Goal: Task Accomplishment & Management: Complete application form

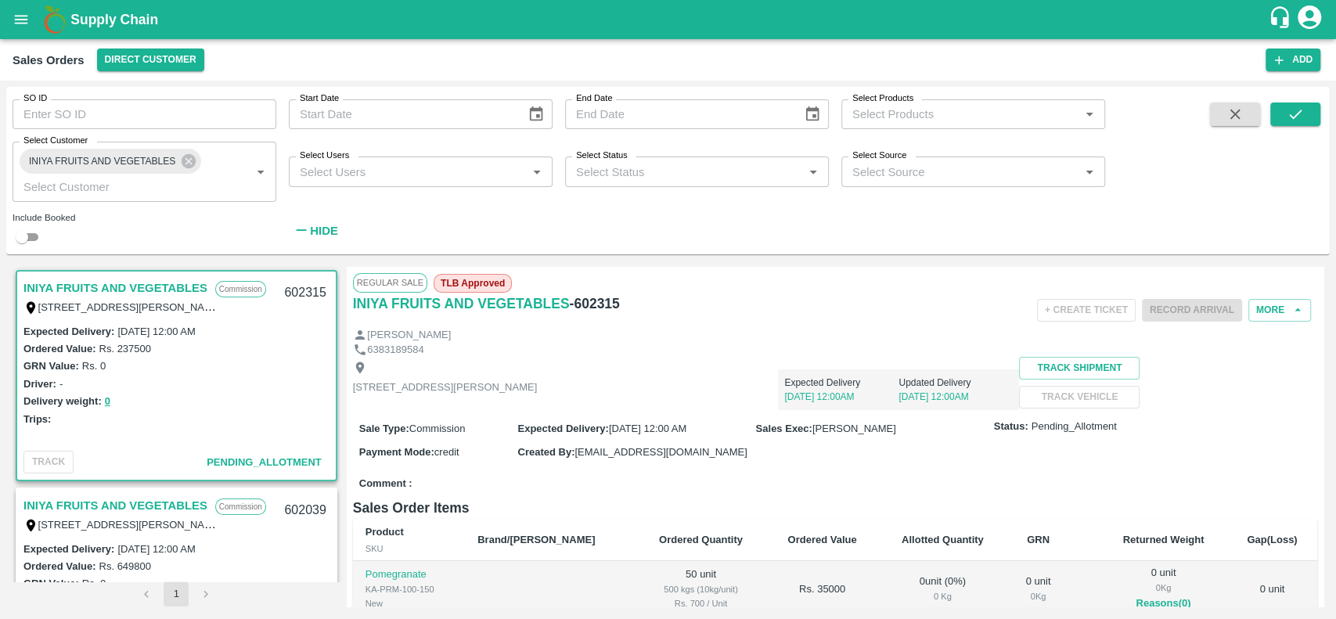
scroll to position [5, 0]
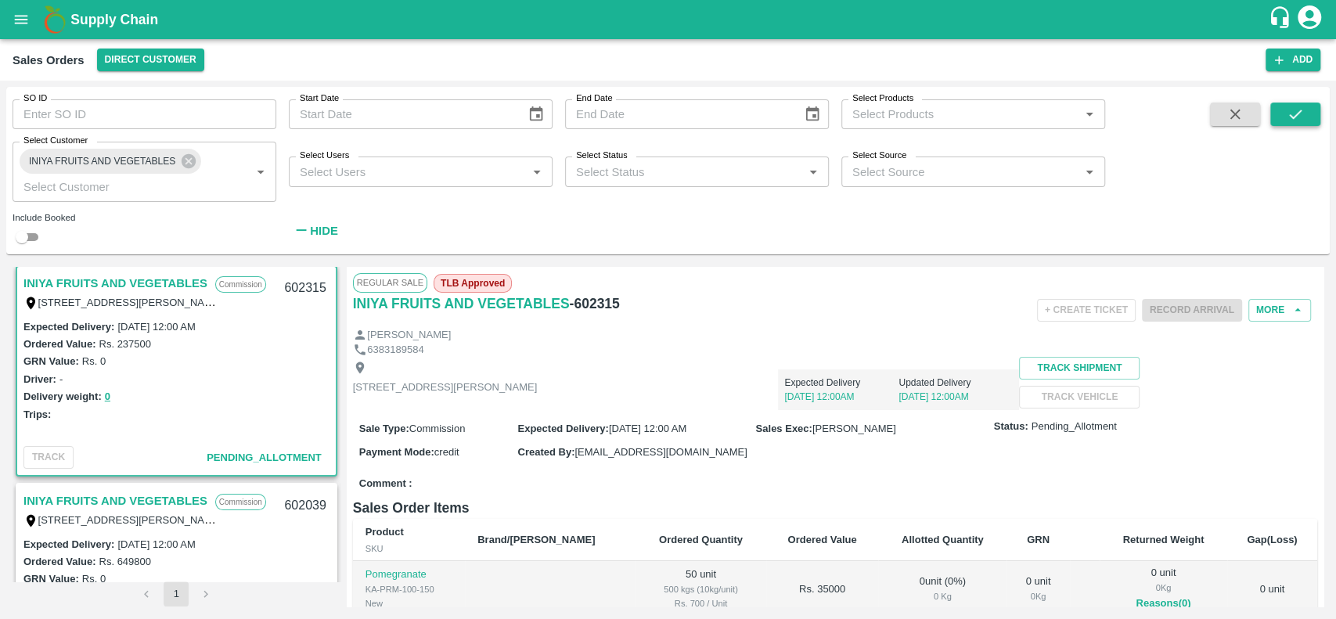
click at [1293, 117] on icon "submit" at bounding box center [1295, 114] width 13 height 9
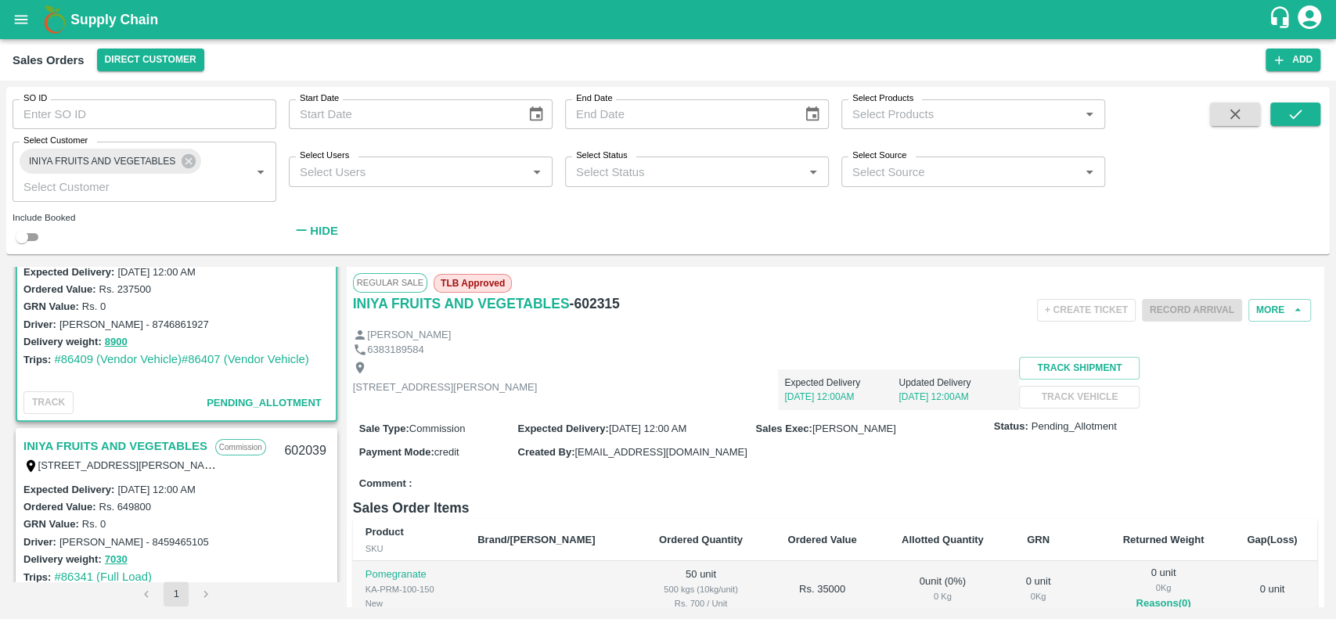
scroll to position [160, 0]
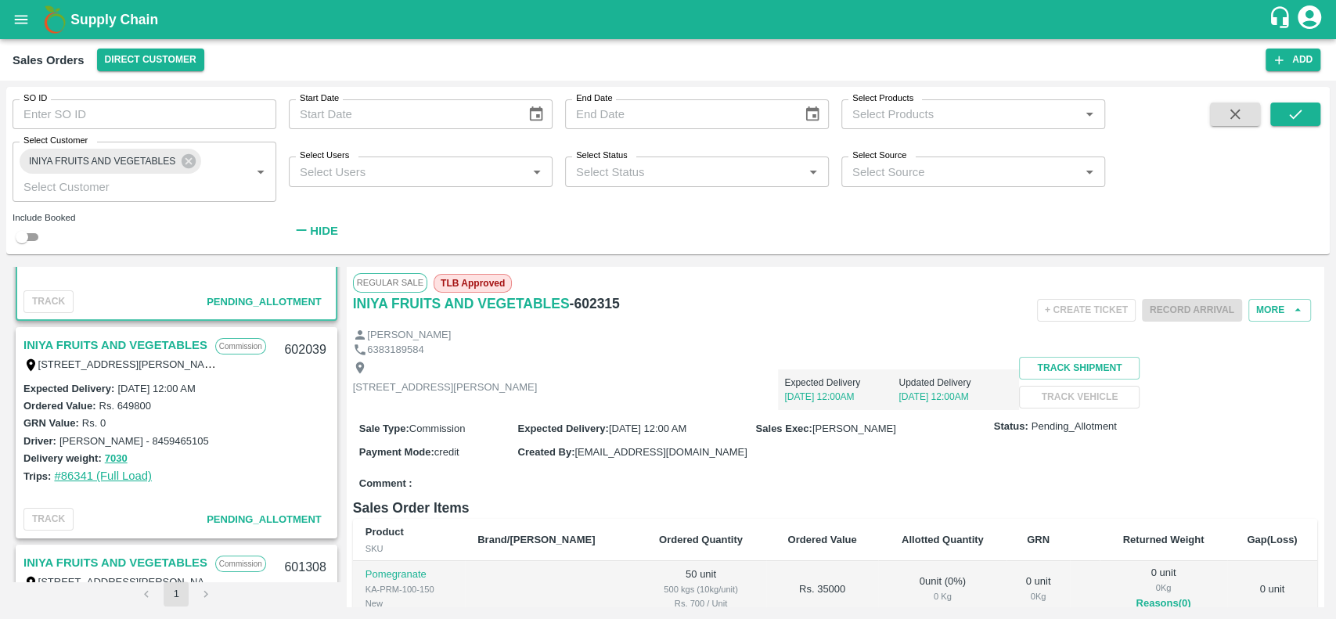
click at [81, 472] on link "#86341 (Full Load)" at bounding box center [103, 476] width 98 height 13
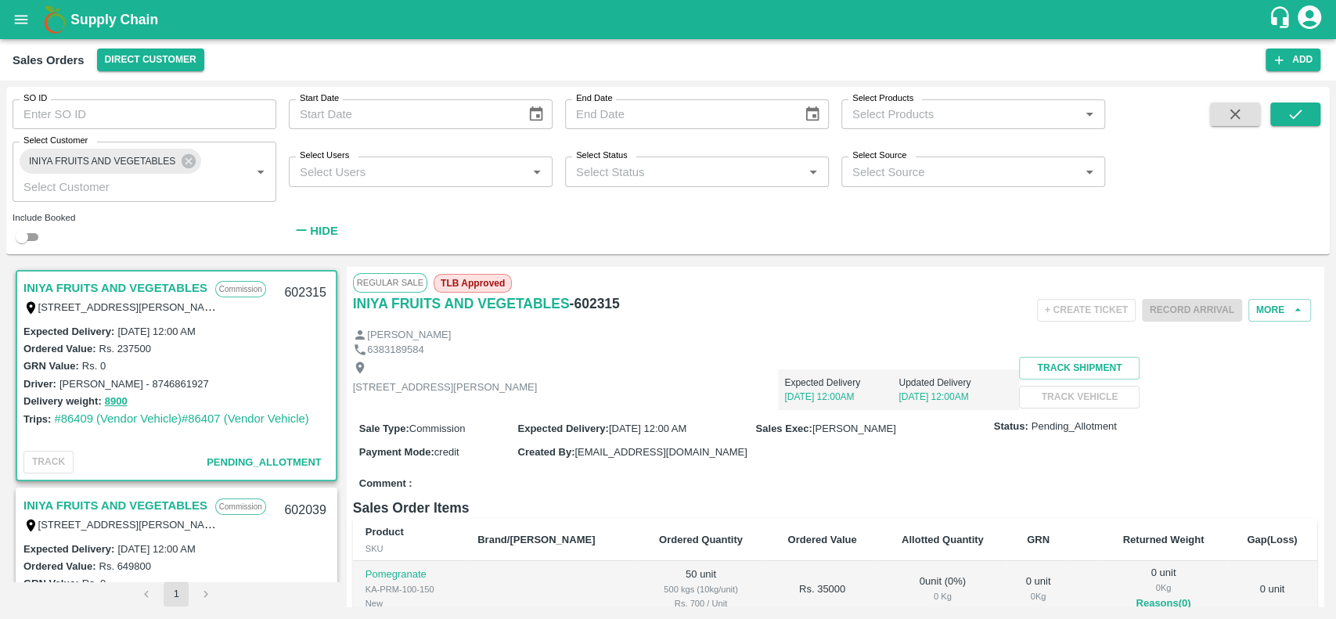
click at [68, 279] on link "INIYA FRUITS AND VEGETABLES" at bounding box center [115, 288] width 184 height 20
click at [1258, 314] on button "More" at bounding box center [1279, 310] width 63 height 23
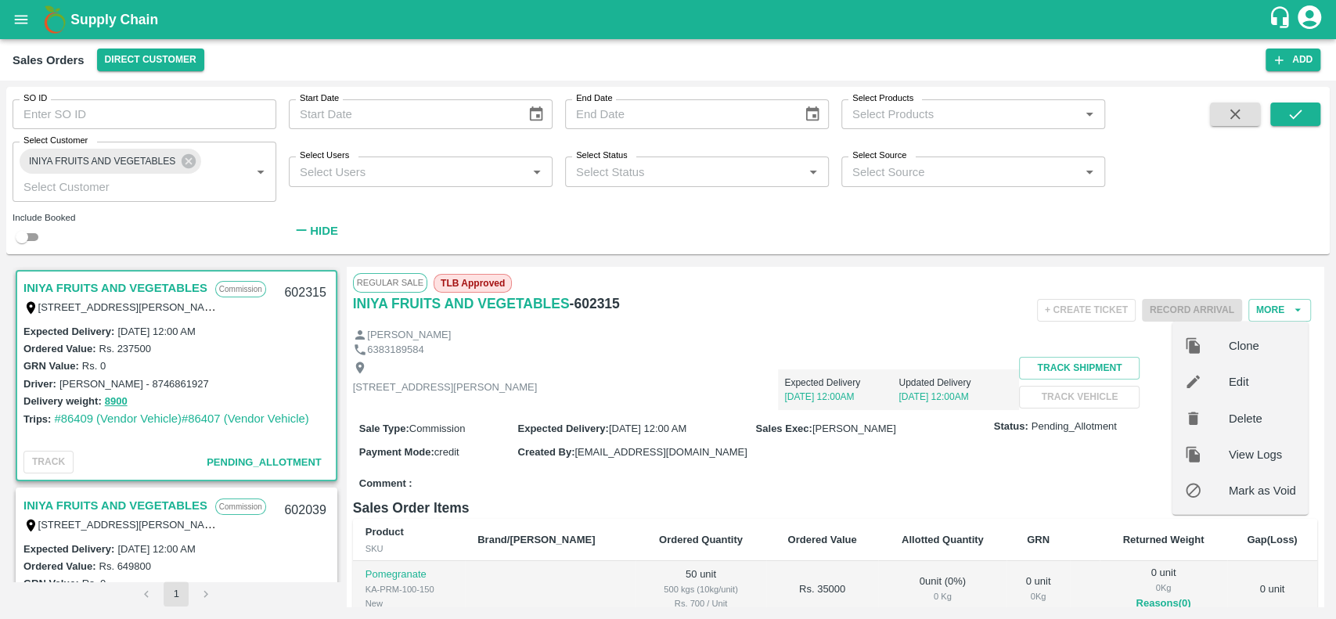
click at [766, 561] on th "Ordered Value" at bounding box center [822, 540] width 113 height 42
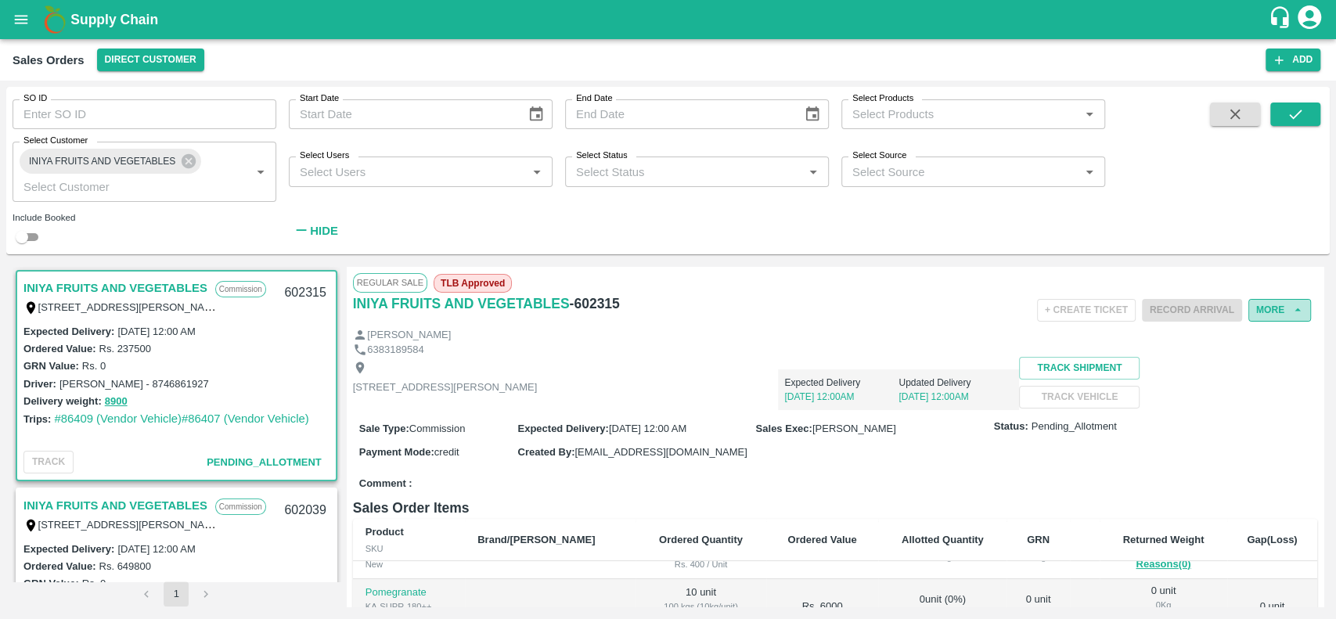
click at [1259, 313] on button "More" at bounding box center [1279, 310] width 63 height 23
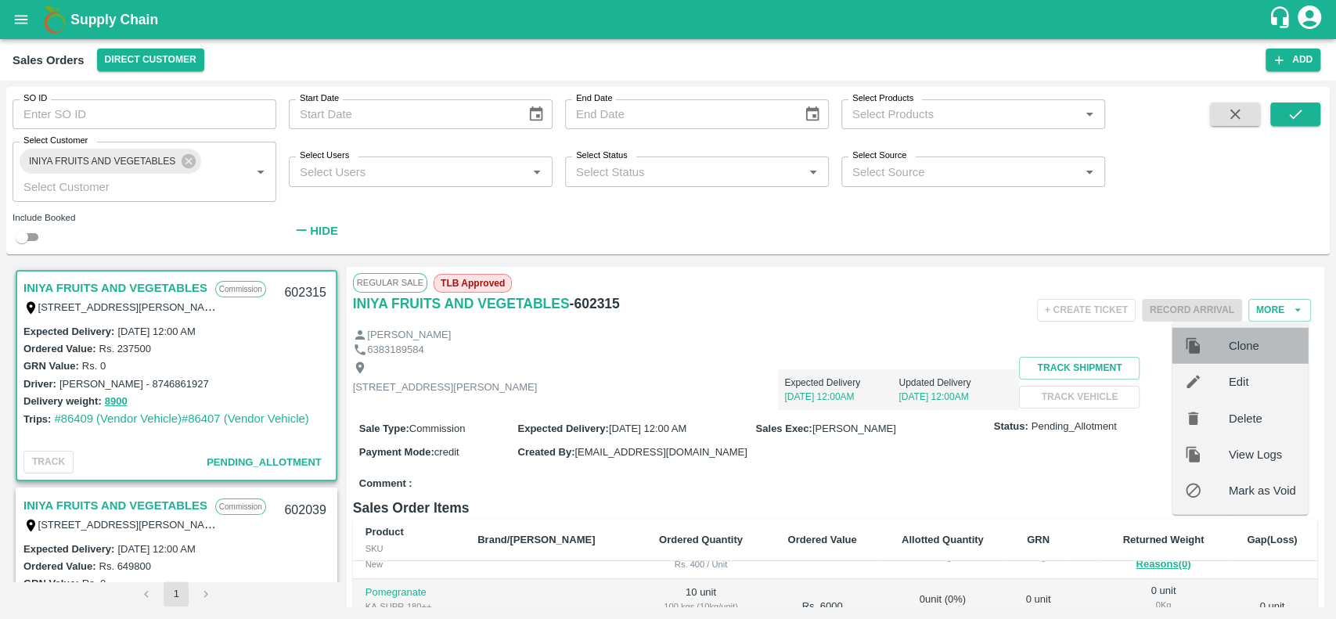
click at [1236, 351] on span "Clone" at bounding box center [1262, 345] width 67 height 17
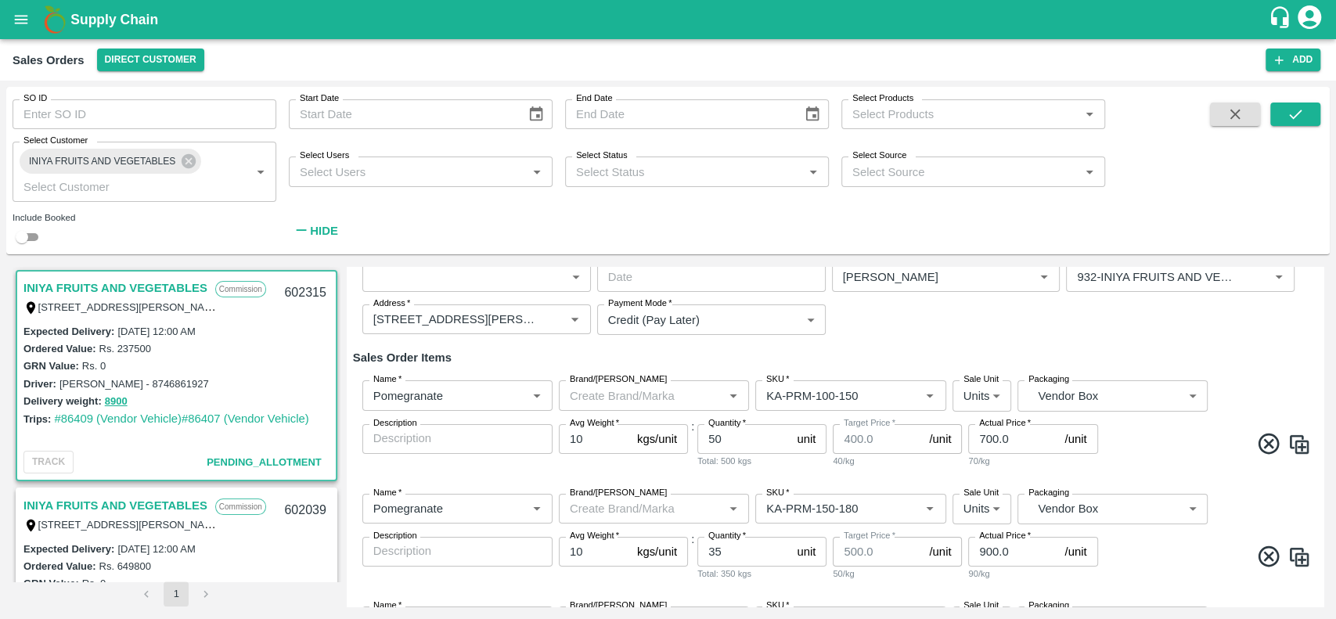
scroll to position [150, 0]
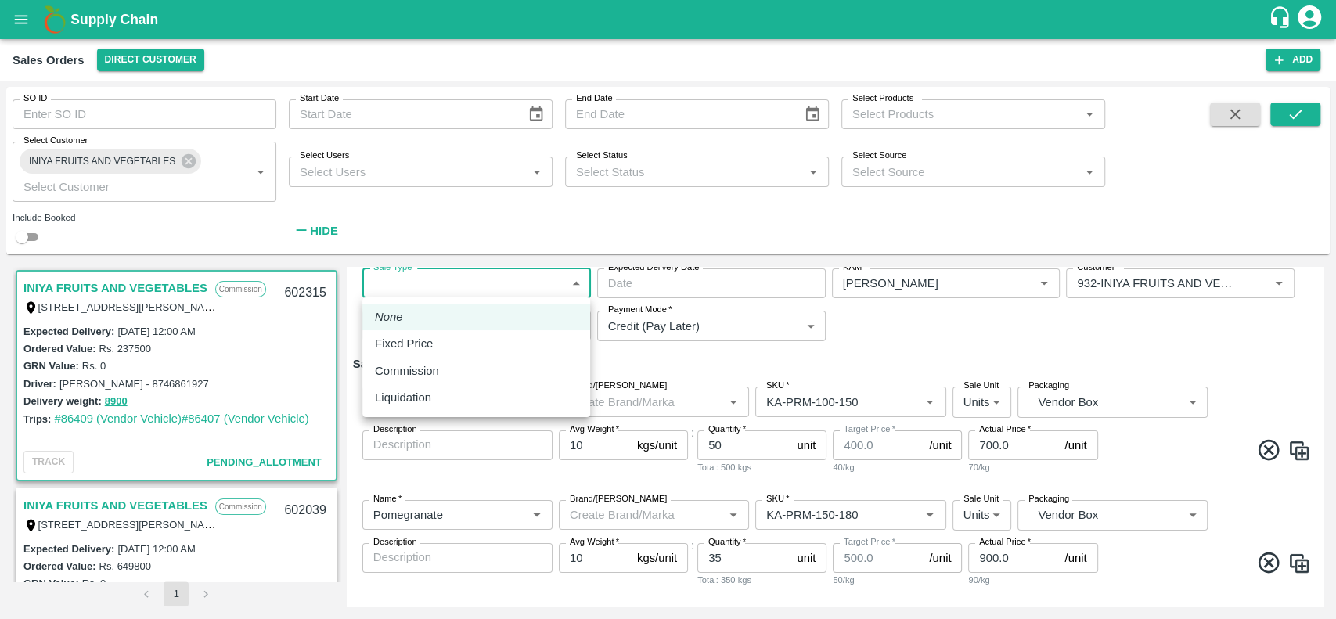
click at [516, 269] on body "Supply Chain Sales Orders Direct Customer Add SO ID SO ID Start Date Start Date…" at bounding box center [668, 309] width 1336 height 619
click at [473, 365] on div "Commission" at bounding box center [476, 370] width 203 height 17
type input "2"
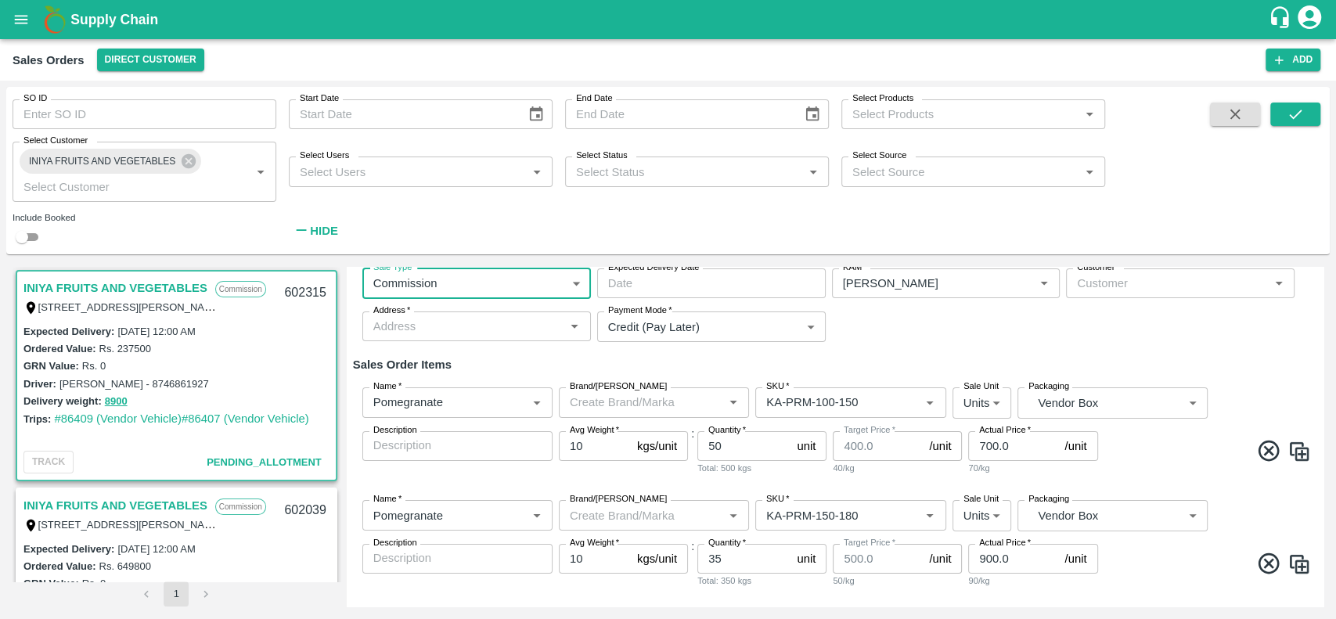
click at [634, 280] on input "Expected Delivery Date   *" at bounding box center [706, 283] width 218 height 30
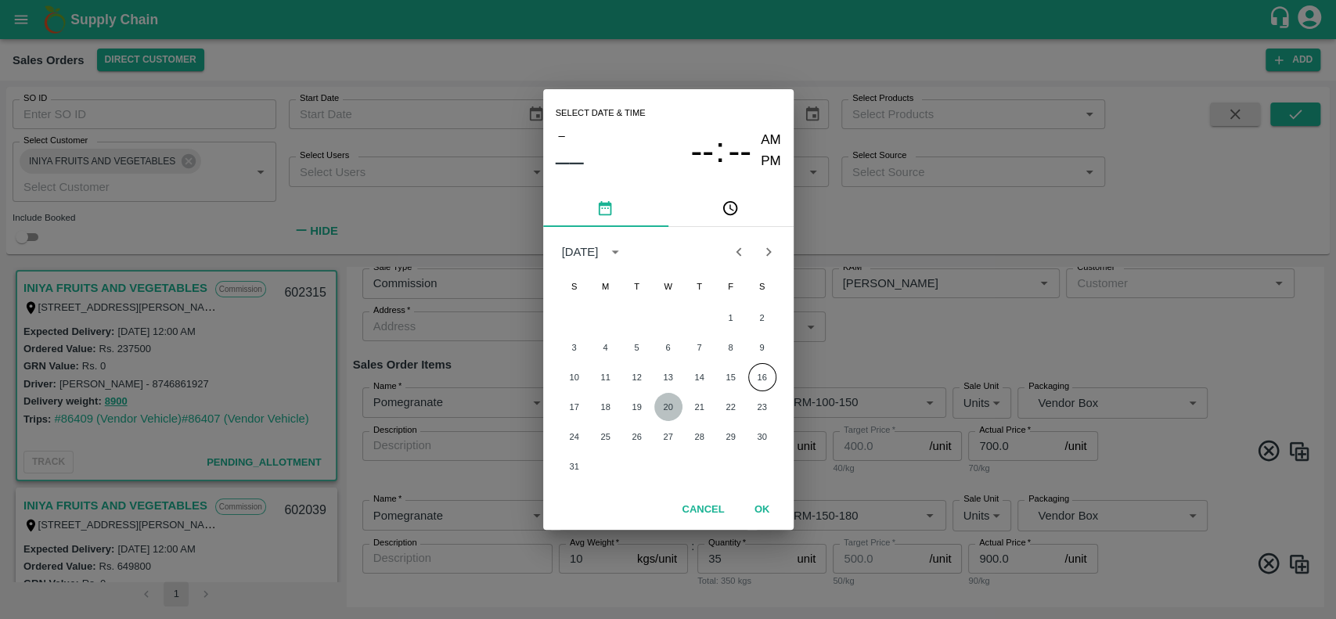
click at [666, 408] on button "20" at bounding box center [668, 407] width 28 height 28
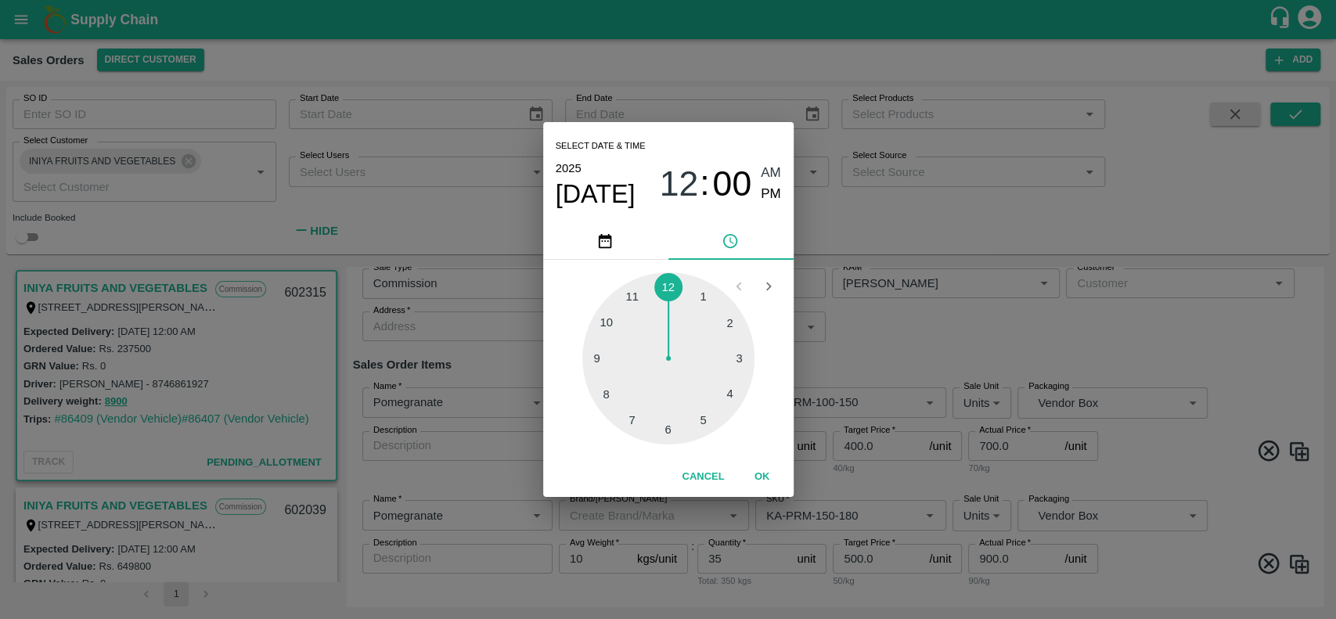
click at [632, 293] on div at bounding box center [668, 358] width 172 height 172
click at [768, 196] on span "PM" at bounding box center [771, 194] width 20 height 21
type input "[DATE] 11:00 PM"
click at [764, 474] on button "OK" at bounding box center [762, 476] width 50 height 27
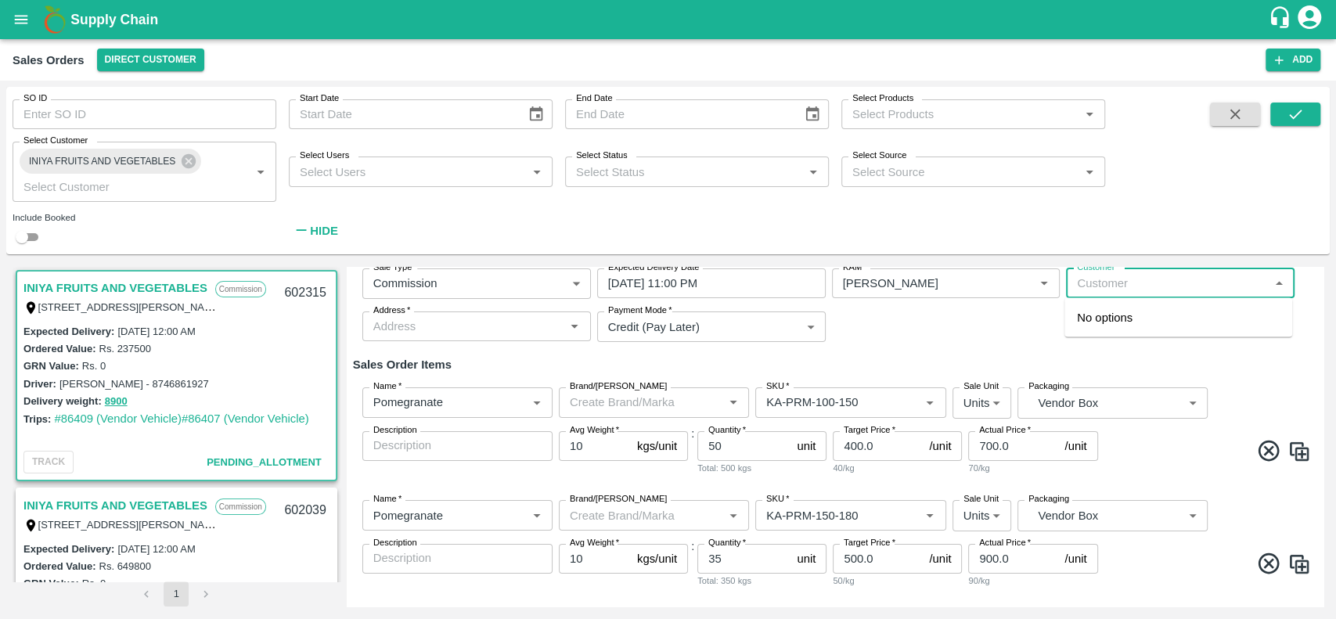
click at [1102, 285] on input "Customer   *" at bounding box center [1167, 283] width 193 height 20
click at [1085, 316] on p "INIYA FRUITS AND VEGETABLES" at bounding box center [1167, 316] width 180 height 17
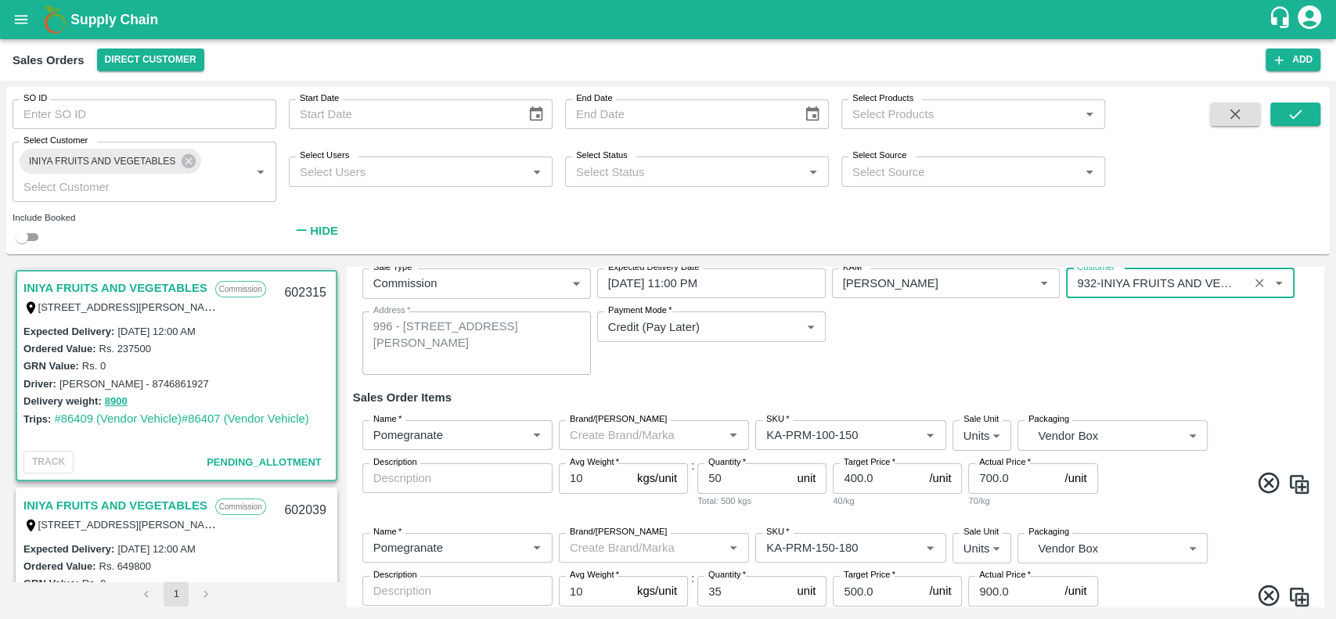
type input "932-INIYA FRUITS AND VEGETABLES"
click at [1017, 328] on div "Sale Type   * Commission 2 Sale Type Expected Delivery Date   * [DATE] 11:00 PM…" at bounding box center [835, 321] width 964 height 131
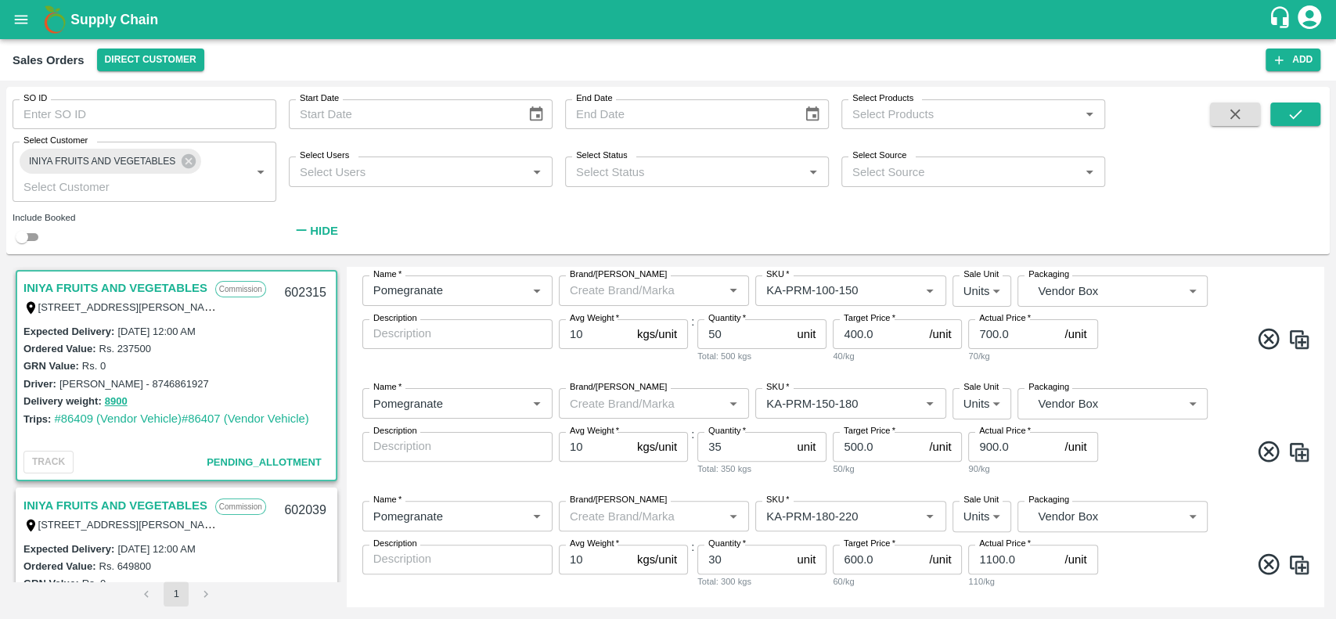
scroll to position [290, 0]
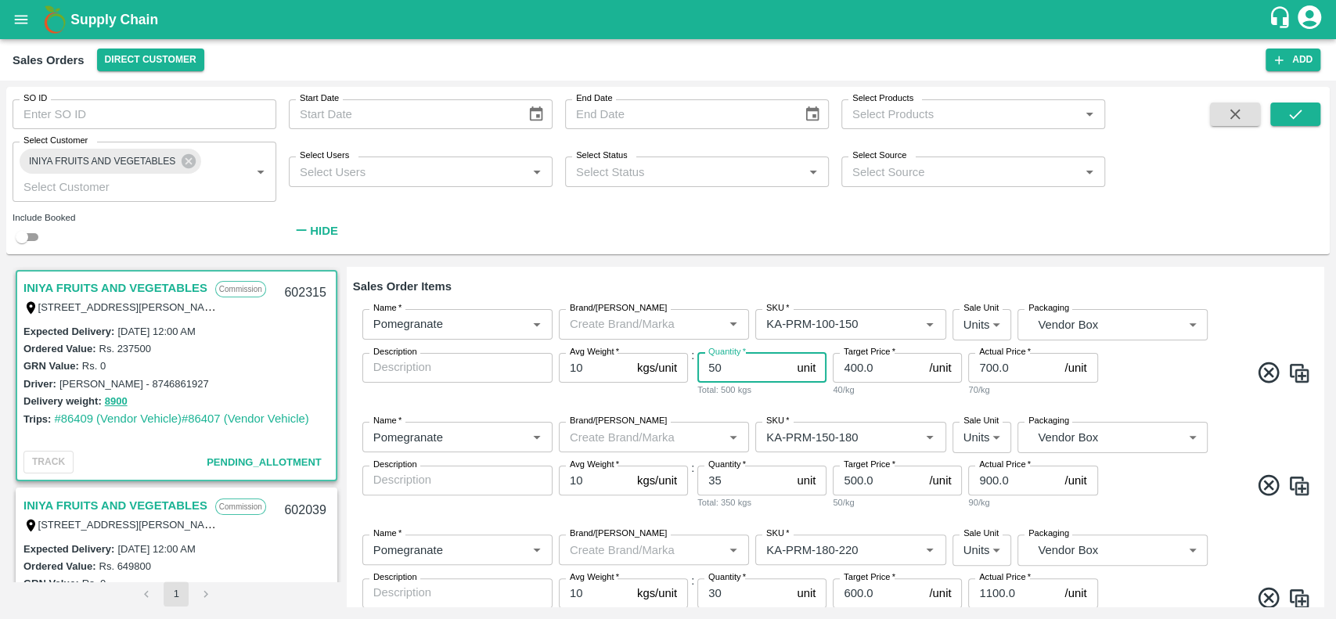
drag, startPoint x: 730, startPoint y: 368, endPoint x: 693, endPoint y: 366, distance: 37.6
click at [693, 366] on div "Name   * Name   * Brand/[PERSON_NAME]/[PERSON_NAME]   * SKU   * Sale Unit Units…" at bounding box center [835, 353] width 964 height 113
type input "100"
drag, startPoint x: 726, startPoint y: 482, endPoint x: 702, endPoint y: 484, distance: 24.4
click at [702, 484] on input "35" at bounding box center [743, 481] width 93 height 30
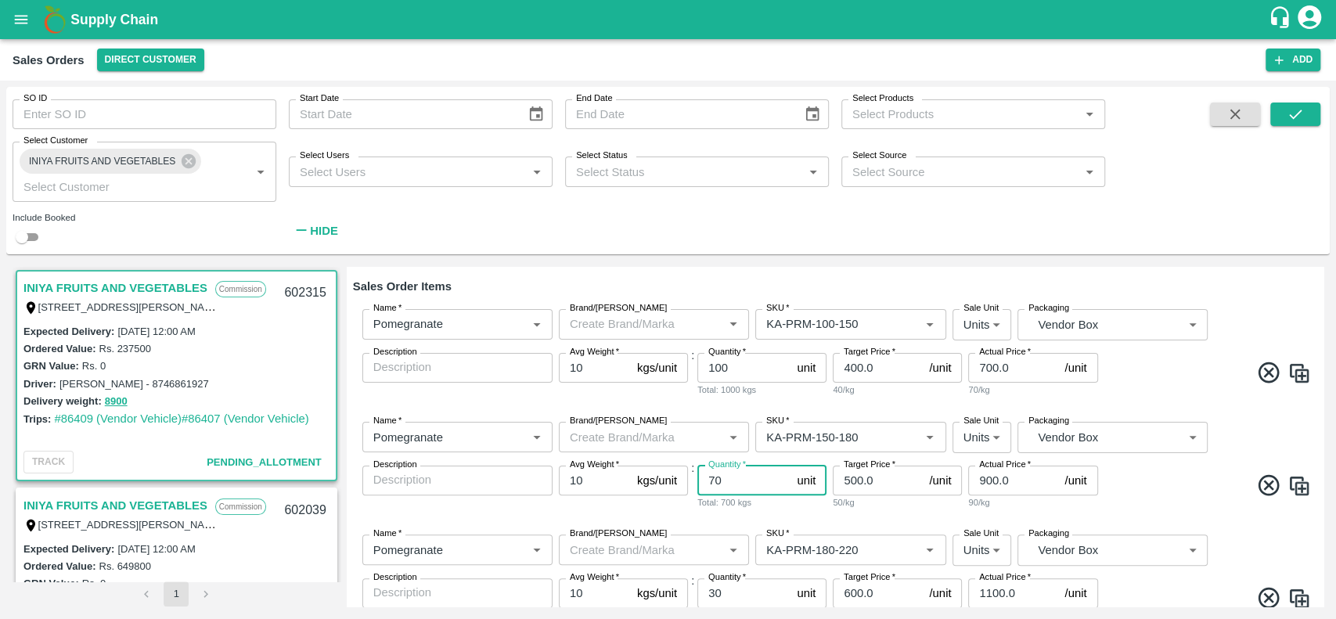
type input "70"
click at [782, 504] on div "Total: 700 kgs" at bounding box center [761, 502] width 129 height 14
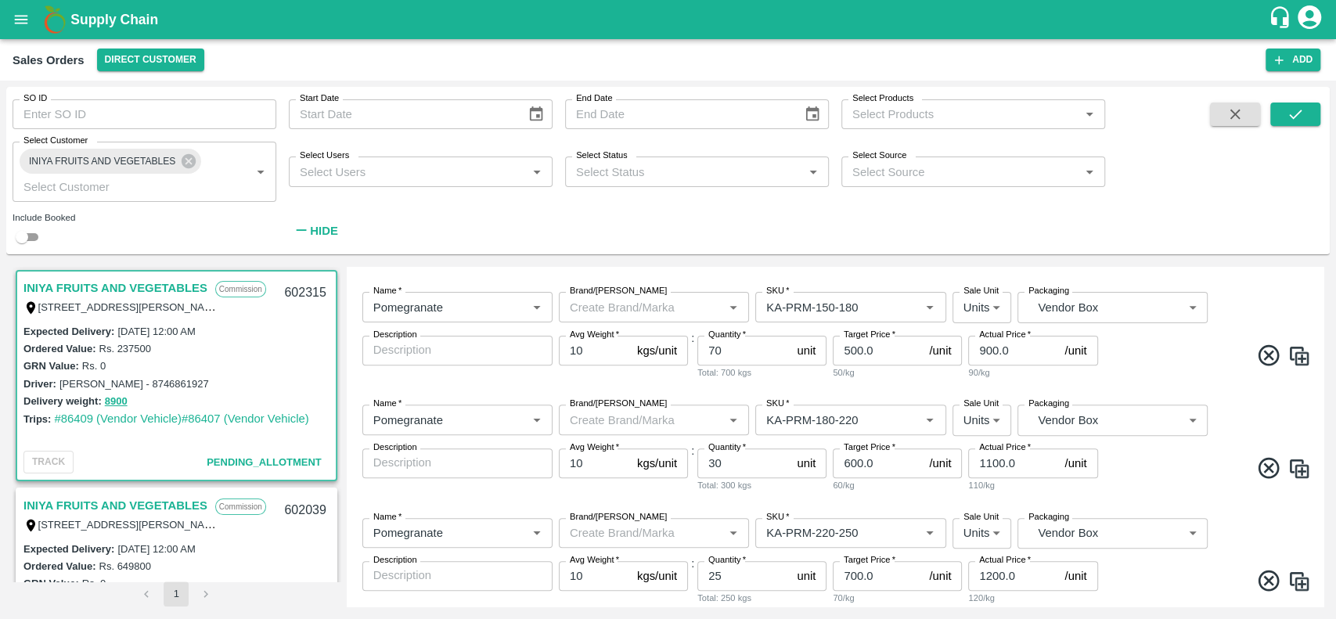
scroll to position [431, 0]
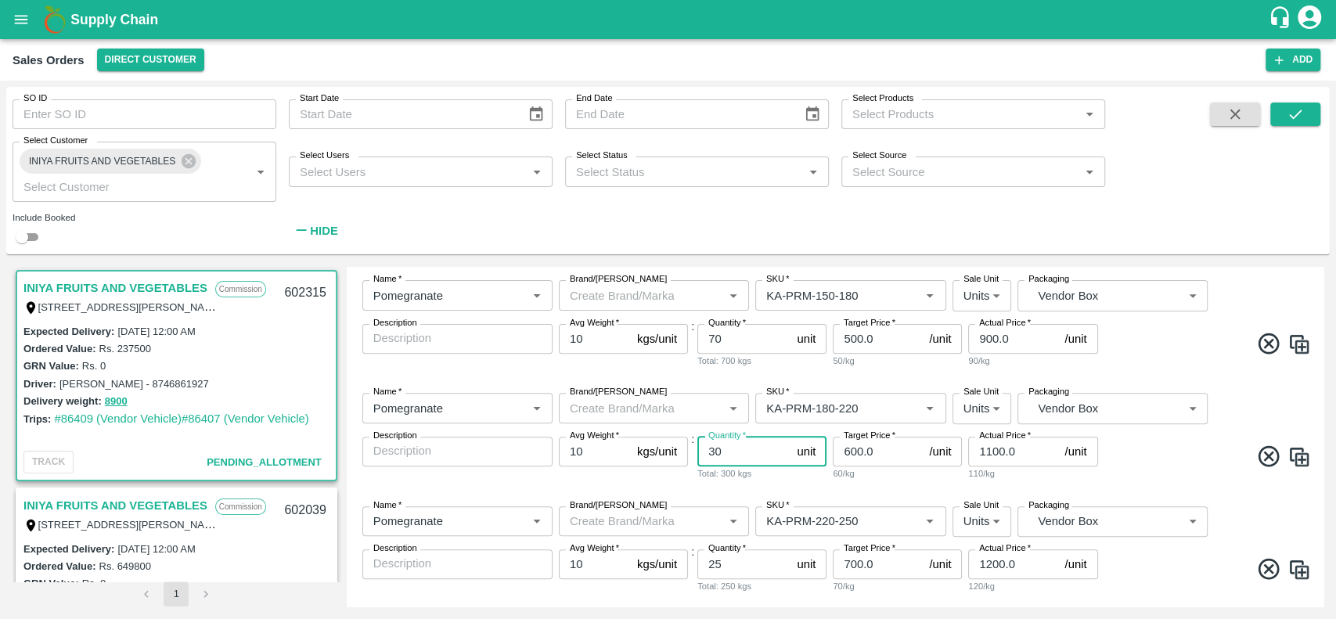
drag, startPoint x: 741, startPoint y: 459, endPoint x: 693, endPoint y: 459, distance: 47.7
click at [693, 459] on div "Name   * Name   * Brand/[PERSON_NAME]/[PERSON_NAME]   * SKU   * Sale Unit Units…" at bounding box center [835, 436] width 964 height 113
type input "60"
drag, startPoint x: 728, startPoint y: 565, endPoint x: 702, endPoint y: 569, distance: 26.1
click at [702, 569] on input "25" at bounding box center [743, 564] width 93 height 30
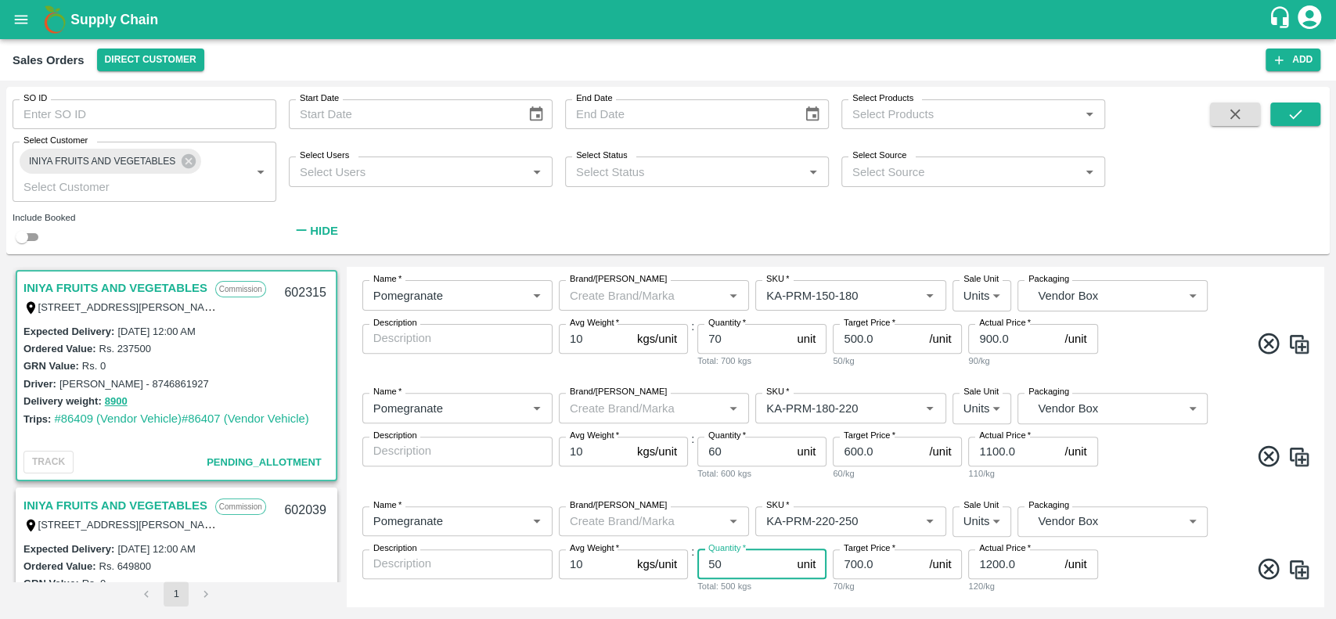
type input "50"
click at [815, 500] on div "Name   * Name   * Brand/[PERSON_NAME]/[PERSON_NAME]   * SKU   * Sale Unit Units…" at bounding box center [835, 550] width 964 height 113
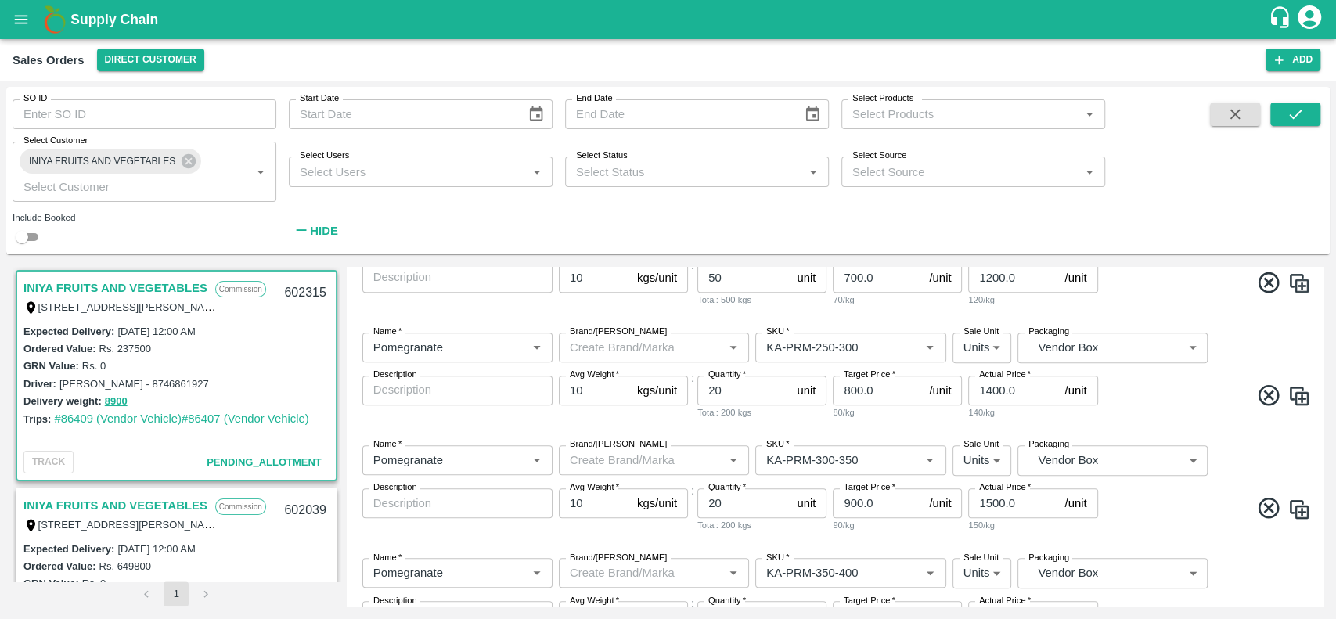
scroll to position [719, 0]
drag, startPoint x: 719, startPoint y: 383, endPoint x: 705, endPoint y: 383, distance: 14.1
click at [705, 383] on input "20" at bounding box center [743, 389] width 93 height 30
type input "40"
drag, startPoint x: 736, startPoint y: 499, endPoint x: 700, endPoint y: 502, distance: 36.1
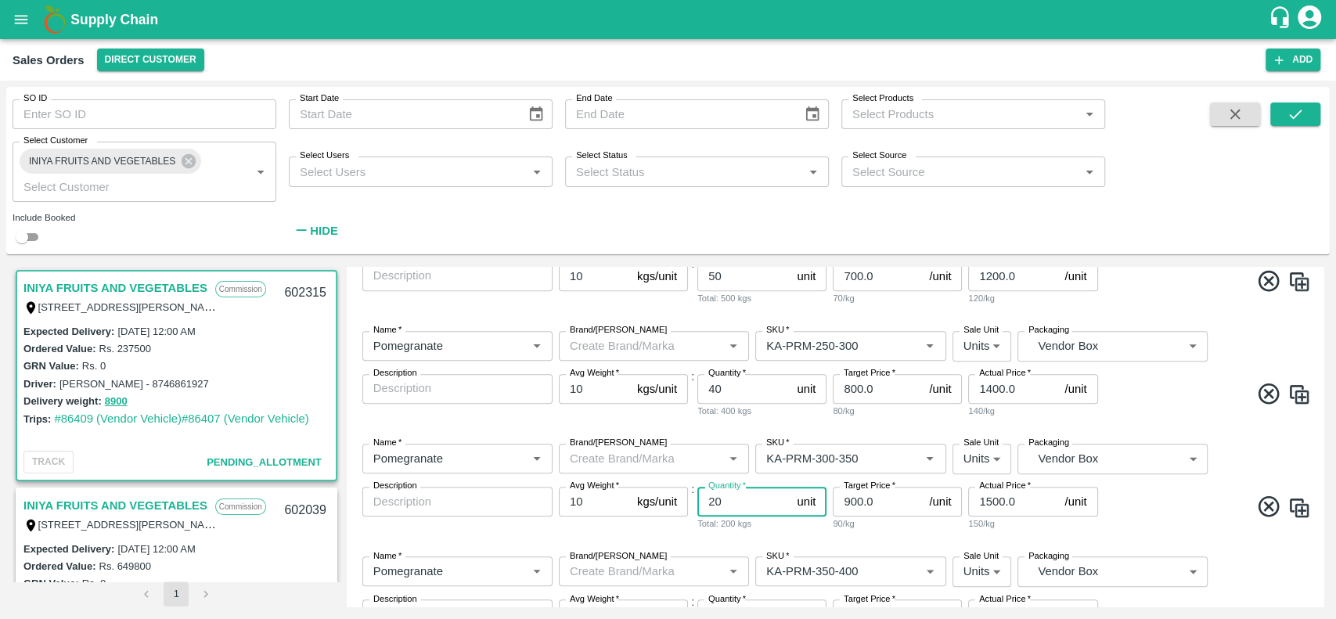
click at [700, 502] on input "20" at bounding box center [743, 502] width 93 height 30
type input "40"
click at [713, 532] on div "Name   * Name   * Brand/[PERSON_NAME]/[PERSON_NAME]   * SKU   * Sale Unit Units…" at bounding box center [835, 487] width 964 height 113
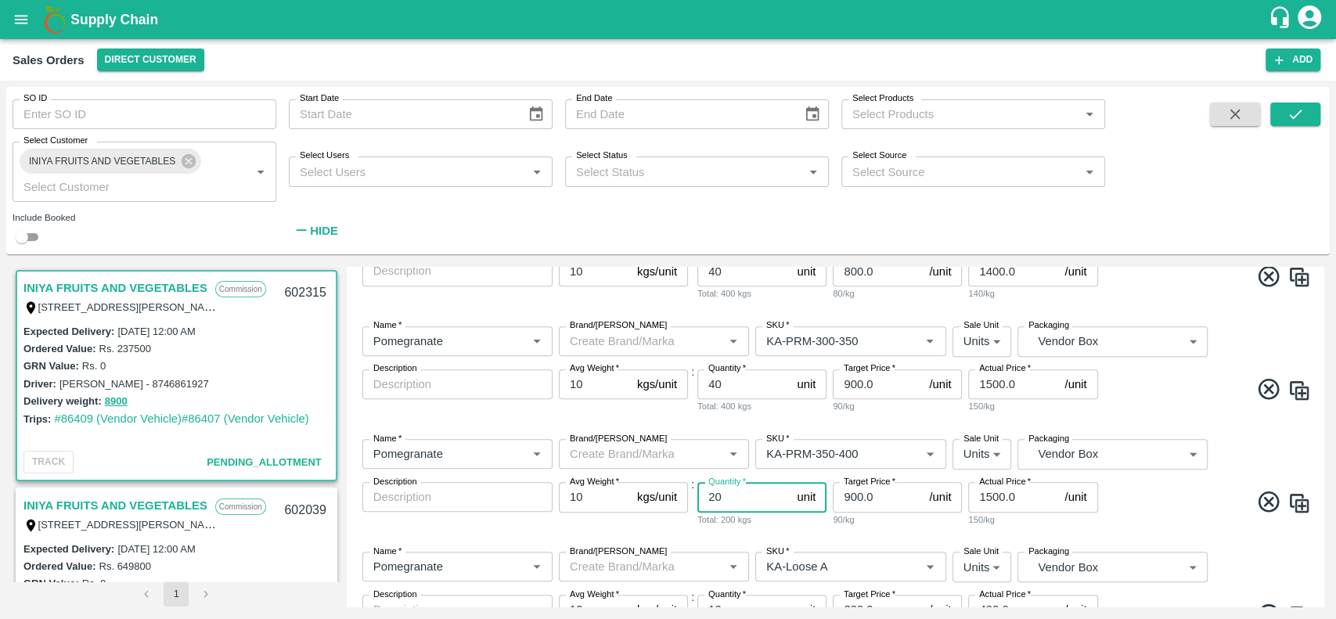
drag, startPoint x: 733, startPoint y: 503, endPoint x: 711, endPoint y: 503, distance: 22.7
click at [711, 503] on input "20" at bounding box center [743, 497] width 93 height 30
type input "35"
click at [754, 524] on div "Total: 350 kgs" at bounding box center [761, 520] width 129 height 14
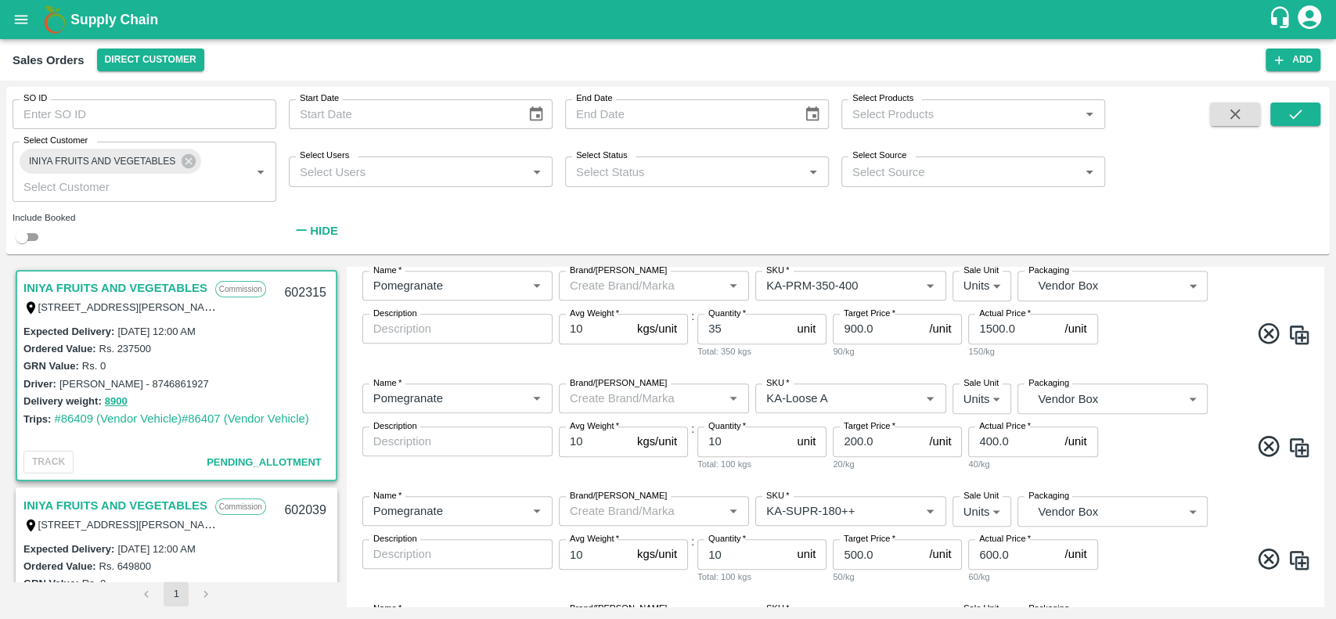
scroll to position [1006, 0]
drag, startPoint x: 727, startPoint y: 443, endPoint x: 705, endPoint y: 448, distance: 22.4
click at [705, 448] on input "10" at bounding box center [743, 441] width 93 height 30
type input "20"
drag, startPoint x: 735, startPoint y: 560, endPoint x: 700, endPoint y: 560, distance: 35.2
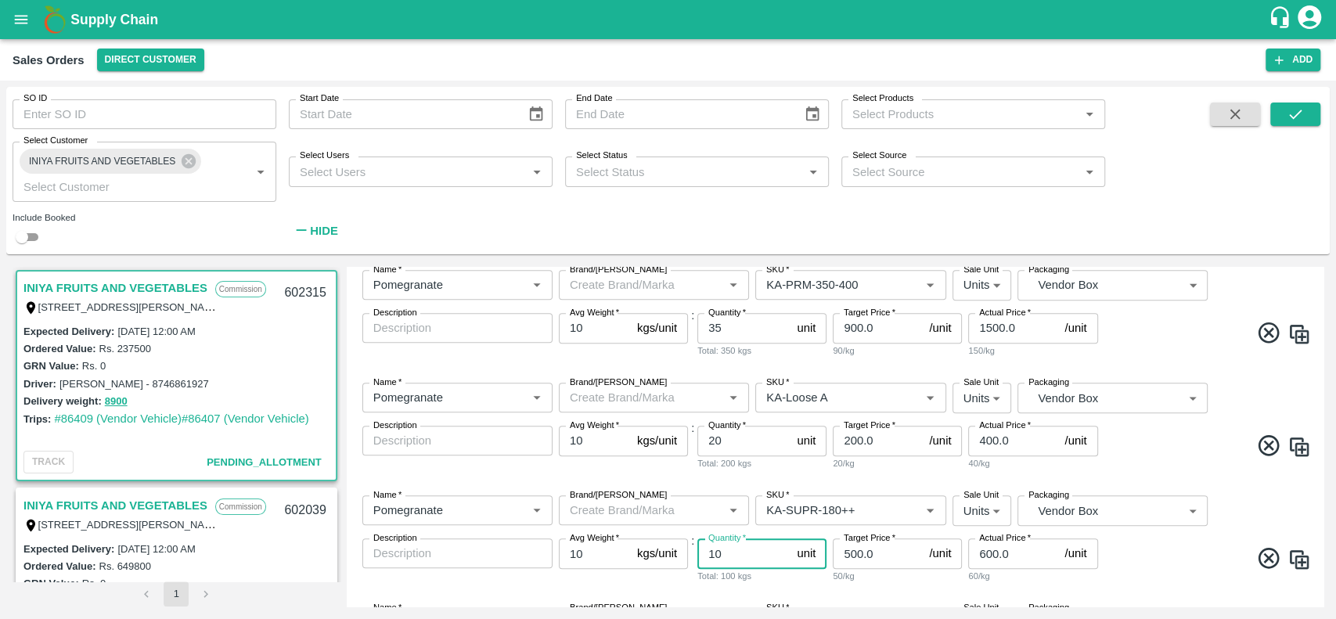
click at [700, 560] on input "10" at bounding box center [743, 553] width 93 height 30
type input "25"
click at [811, 574] on div "Total: 250 kgs" at bounding box center [761, 576] width 129 height 14
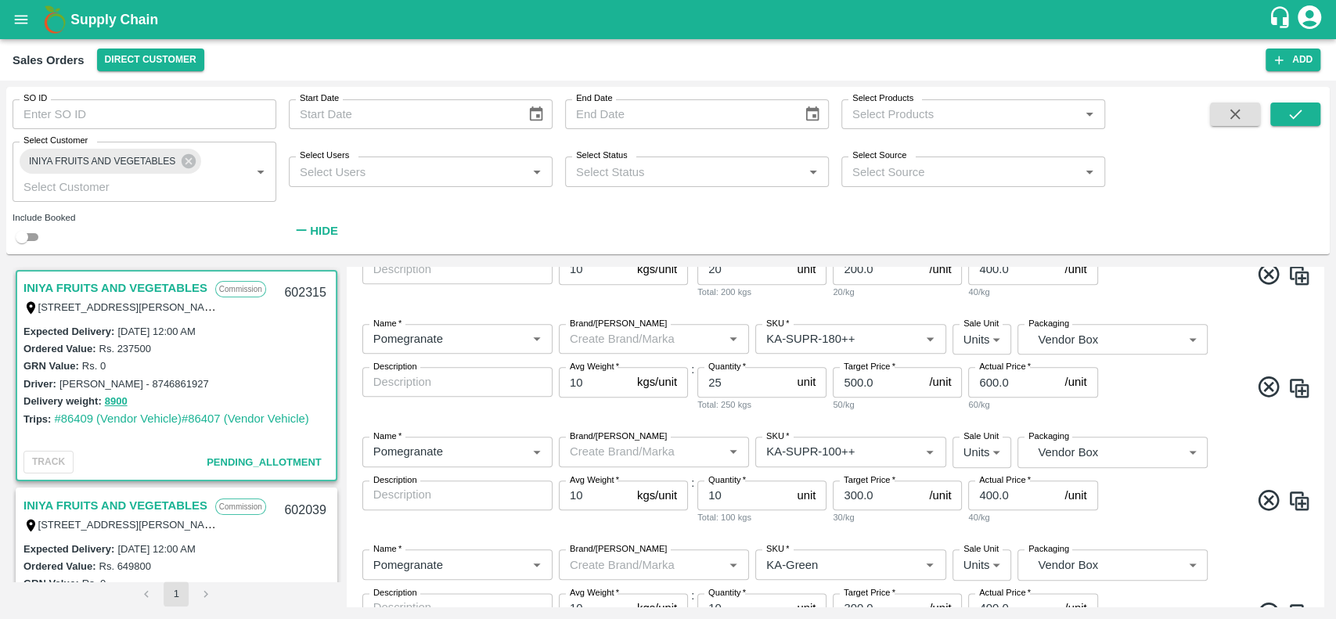
scroll to position [1178, 0]
drag, startPoint x: 727, startPoint y: 496, endPoint x: 704, endPoint y: 497, distance: 22.7
click at [704, 497] on input "10" at bounding box center [743, 495] width 93 height 30
type input "20"
click at [729, 534] on div "Name   * Name   * Brand/[PERSON_NAME]/[PERSON_NAME]   * SKU   * Sale Unit Units…" at bounding box center [835, 479] width 964 height 113
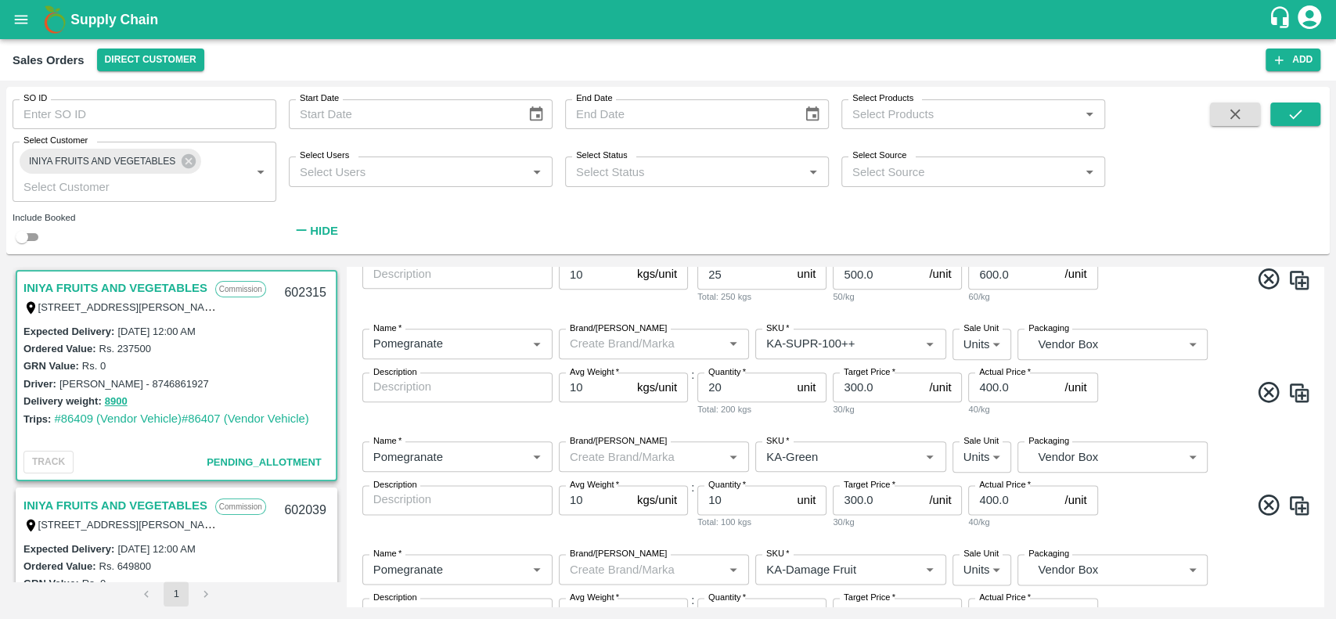
scroll to position [1287, 0]
click at [727, 504] on input "10" at bounding box center [743, 499] width 93 height 30
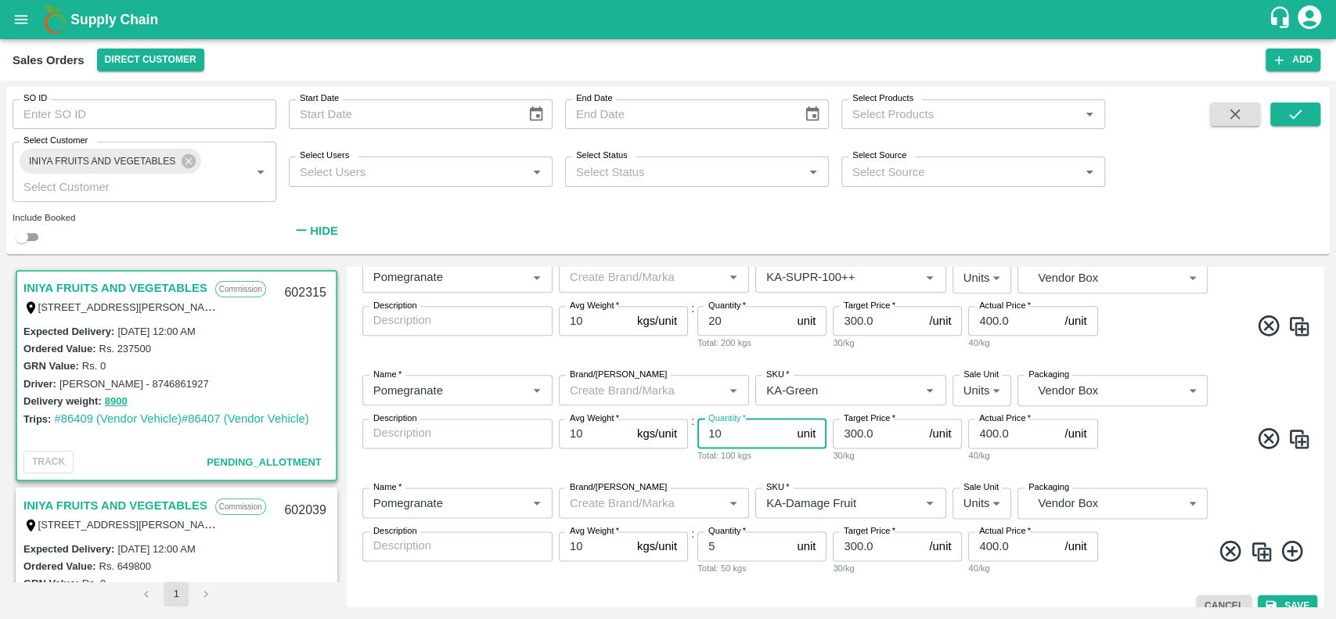
scroll to position [1371, 0]
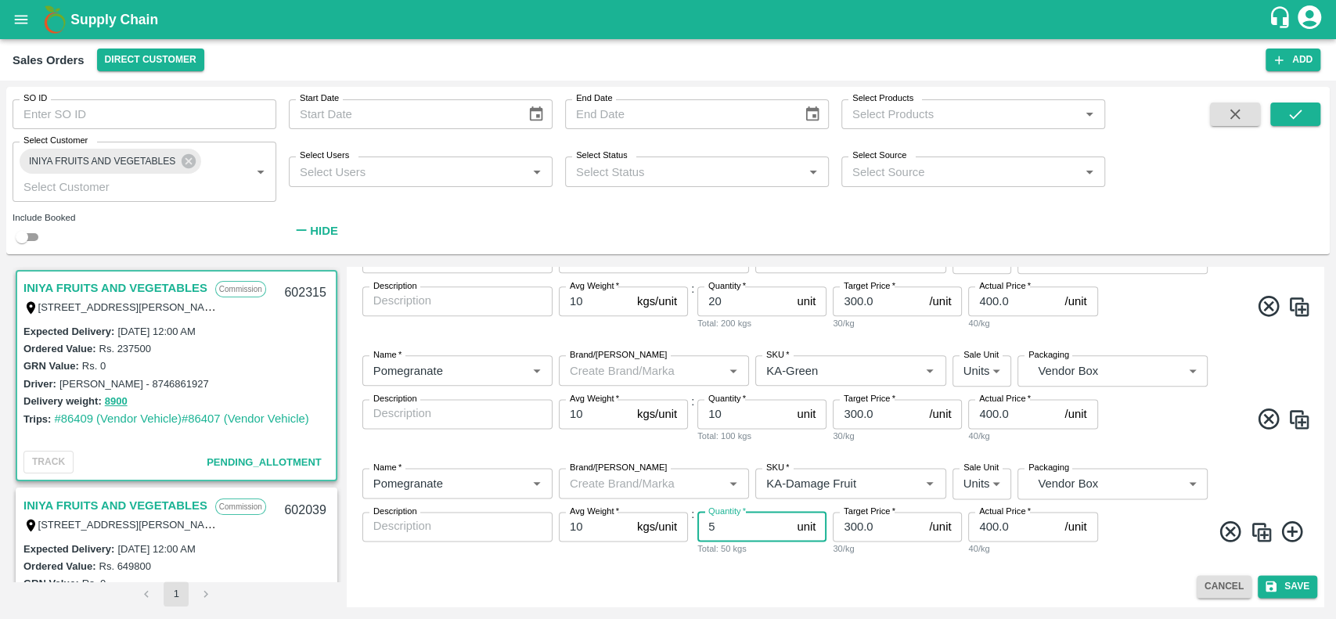
drag, startPoint x: 732, startPoint y: 523, endPoint x: 685, endPoint y: 528, distance: 48.1
click at [685, 528] on div "Name   * Name   * Brand/[PERSON_NAME]/[PERSON_NAME]   * SKU   * Sale Unit Units…" at bounding box center [835, 511] width 964 height 113
type input "15"
click at [804, 579] on div "Cancel Save" at bounding box center [835, 586] width 964 height 23
click at [1292, 589] on button "Save" at bounding box center [1287, 586] width 59 height 23
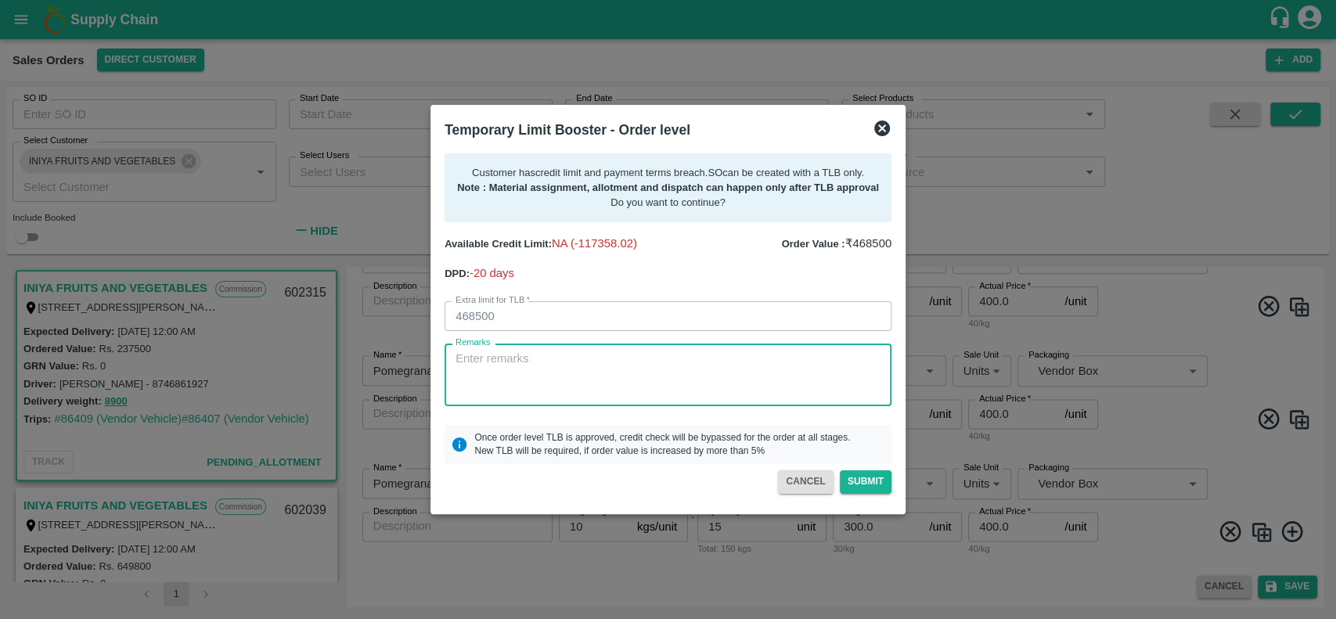
click at [689, 372] on textarea "Remarks" at bounding box center [667, 375] width 425 height 49
type textarea "L"
click at [491, 359] on textarea "For So crea" at bounding box center [667, 375] width 425 height 49
type textarea "For SO creation and dispatching the vehicle. Last payment of 5.65L received on …"
click at [856, 484] on button "Submit" at bounding box center [866, 481] width 52 height 23
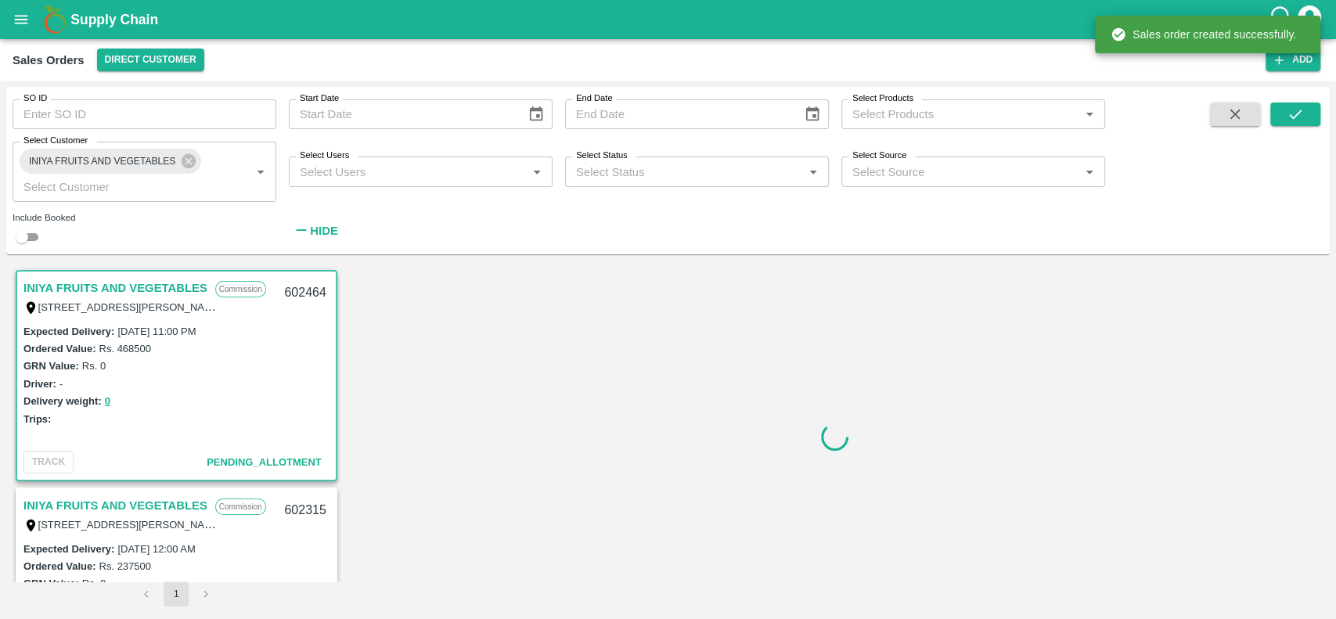
scroll to position [5, 0]
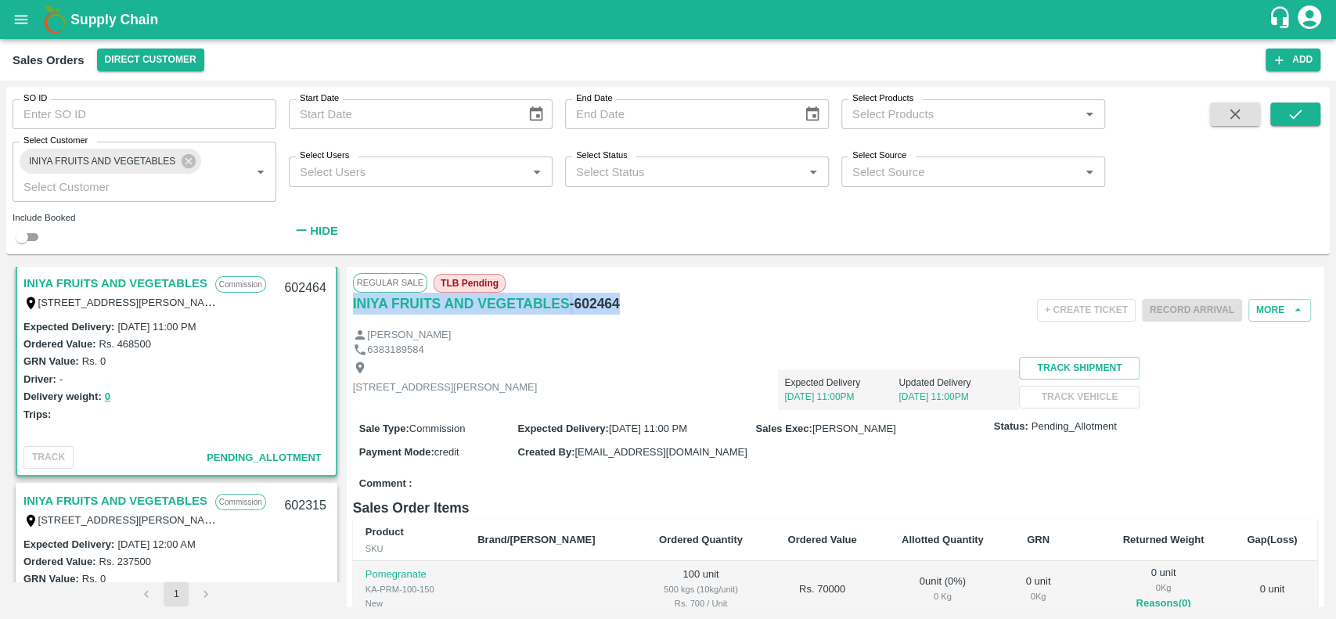
drag, startPoint x: 617, startPoint y: 300, endPoint x: 351, endPoint y: 301, distance: 266.1
click at [351, 301] on div "Regular Sale TLB Pending INIYA FRUITS AND VEGETABLES - 602464 + Create Ticket R…" at bounding box center [835, 437] width 977 height 340
copy div "INIYA FRUITS AND VEGETABLES - 602464"
